Goal: Find specific page/section: Find specific page/section

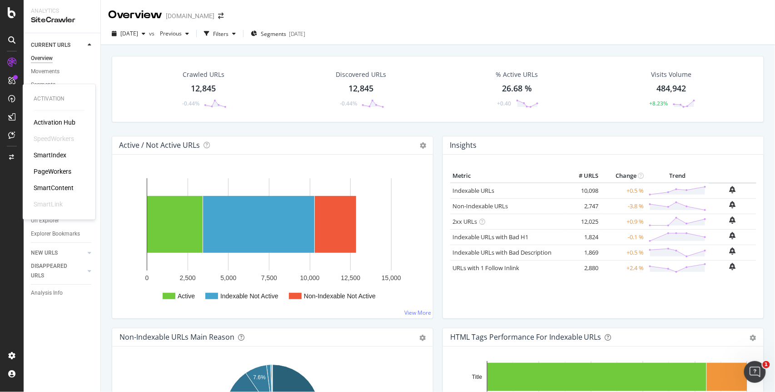
click at [54, 169] on div "PageWorkers" at bounding box center [53, 171] width 38 height 9
